Goal: Task Accomplishment & Management: Manage account settings

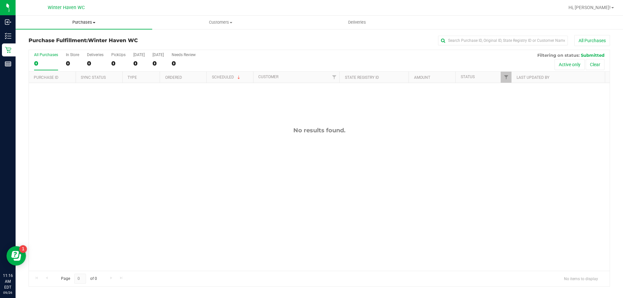
click at [76, 25] on span "Purchases" at bounding box center [84, 22] width 137 height 6
click at [50, 45] on span "Fulfillment" at bounding box center [36, 47] width 40 height 6
click at [164, 130] on div "No results found." at bounding box center [319, 130] width 581 height 7
click at [596, 11] on div "Hi, [PERSON_NAME]!" at bounding box center [591, 7] width 51 height 11
click at [597, 7] on span "Hi, [PERSON_NAME]!" at bounding box center [590, 7] width 42 height 5
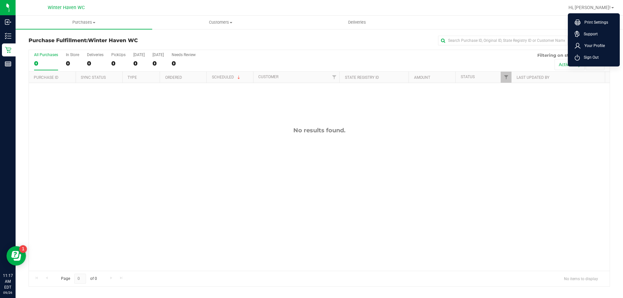
drag, startPoint x: 586, startPoint y: 58, endPoint x: 575, endPoint y: 49, distance: 13.8
click at [586, 58] on span "Sign Out" at bounding box center [589, 57] width 19 height 6
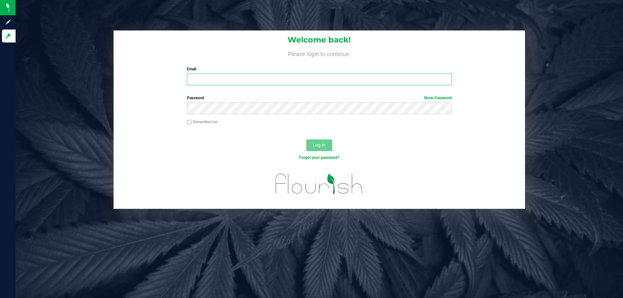
click at [315, 83] on input "Email" at bounding box center [319, 80] width 264 height 12
type input "[EMAIL_ADDRESS][DOMAIN_NAME]"
click at [306, 140] on button "Log In" at bounding box center [319, 146] width 26 height 12
